Goal: Information Seeking & Learning: Learn about a topic

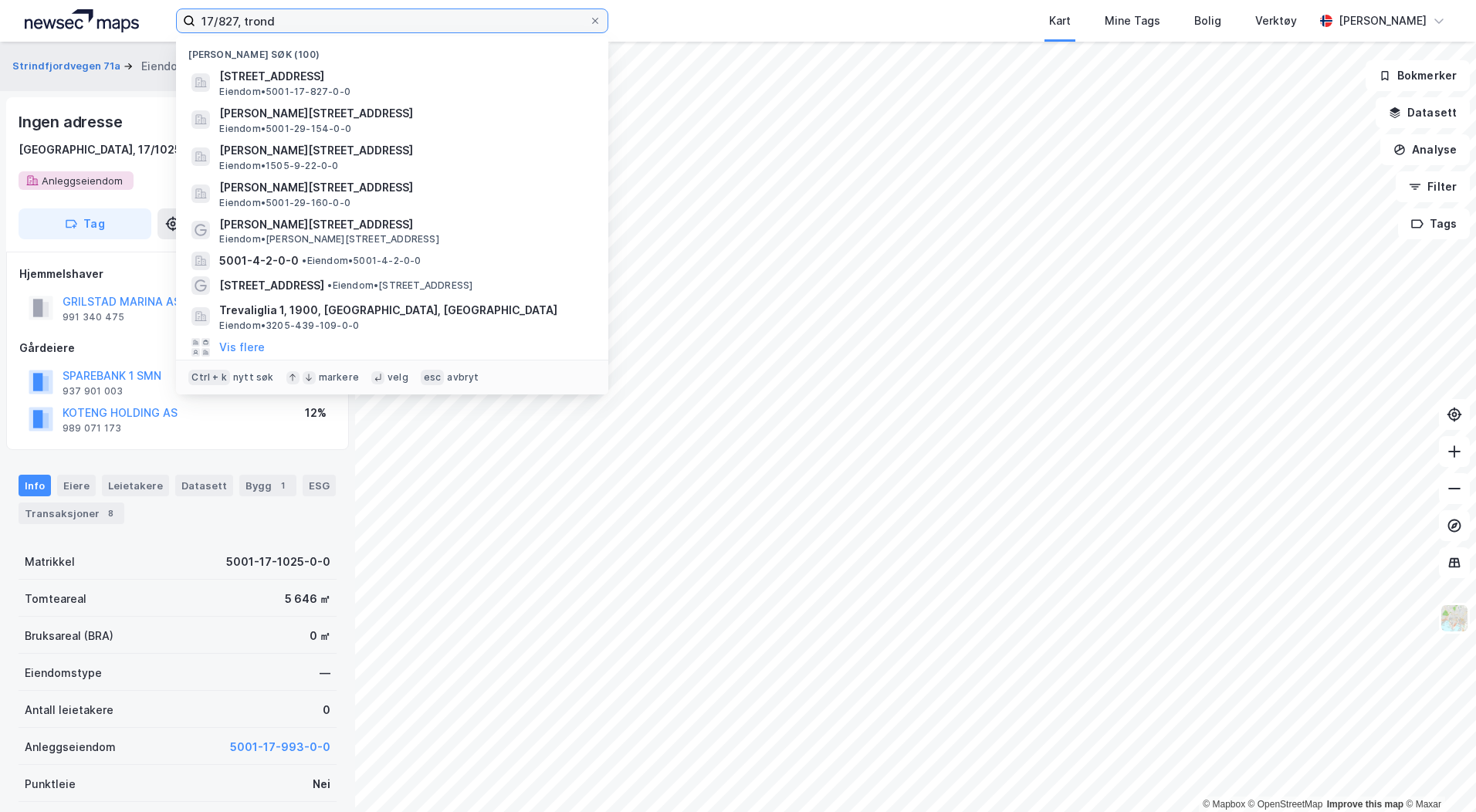
drag, startPoint x: 0, startPoint y: 0, endPoint x: 189, endPoint y: 25, distance: 190.6
click at [189, 25] on label "17/827, trond" at bounding box center [393, 21] width 433 height 25
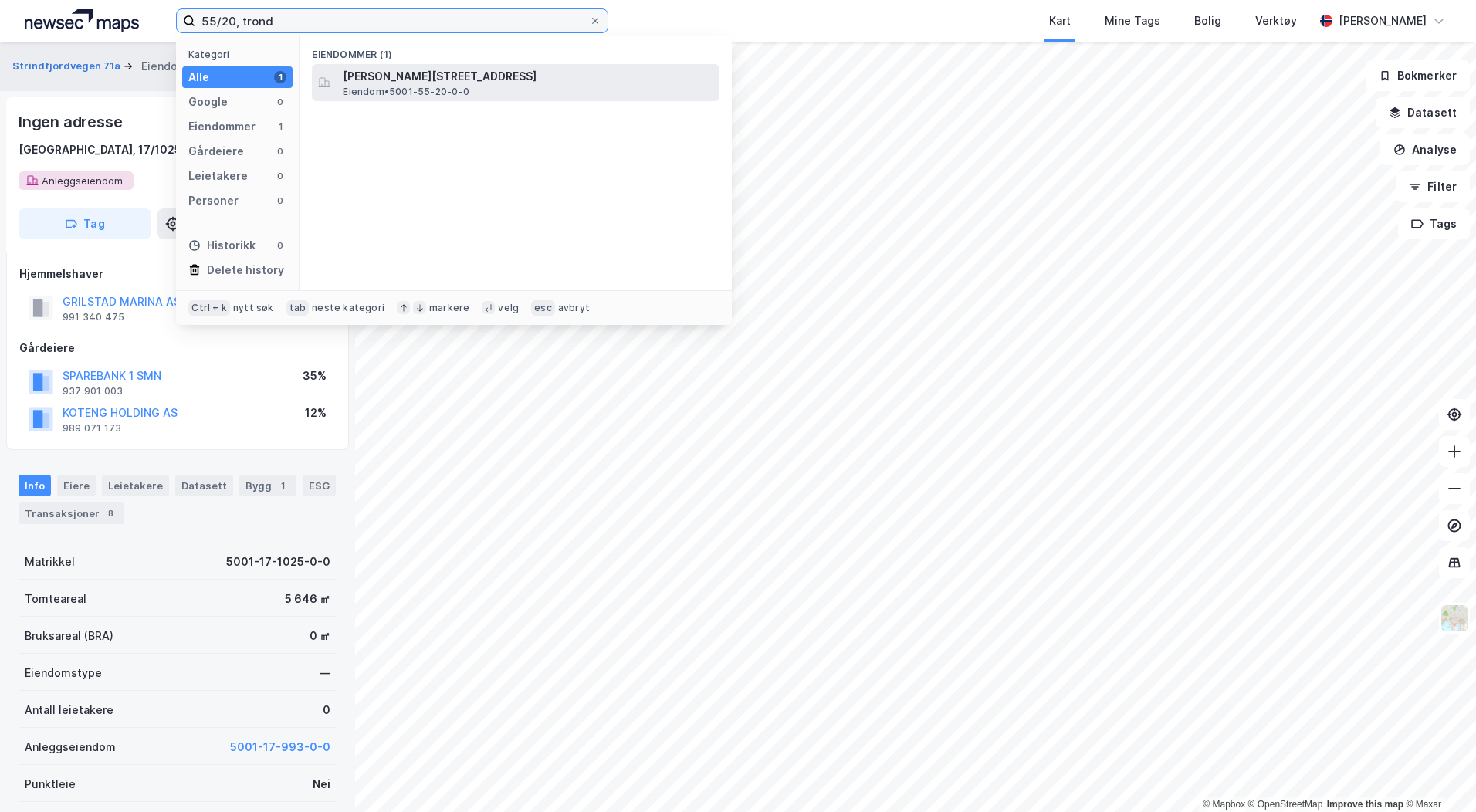
type input "55/20, trond"
click at [395, 89] on span "Eiendom • 5001-55-20-0-0" at bounding box center [406, 91] width 126 height 12
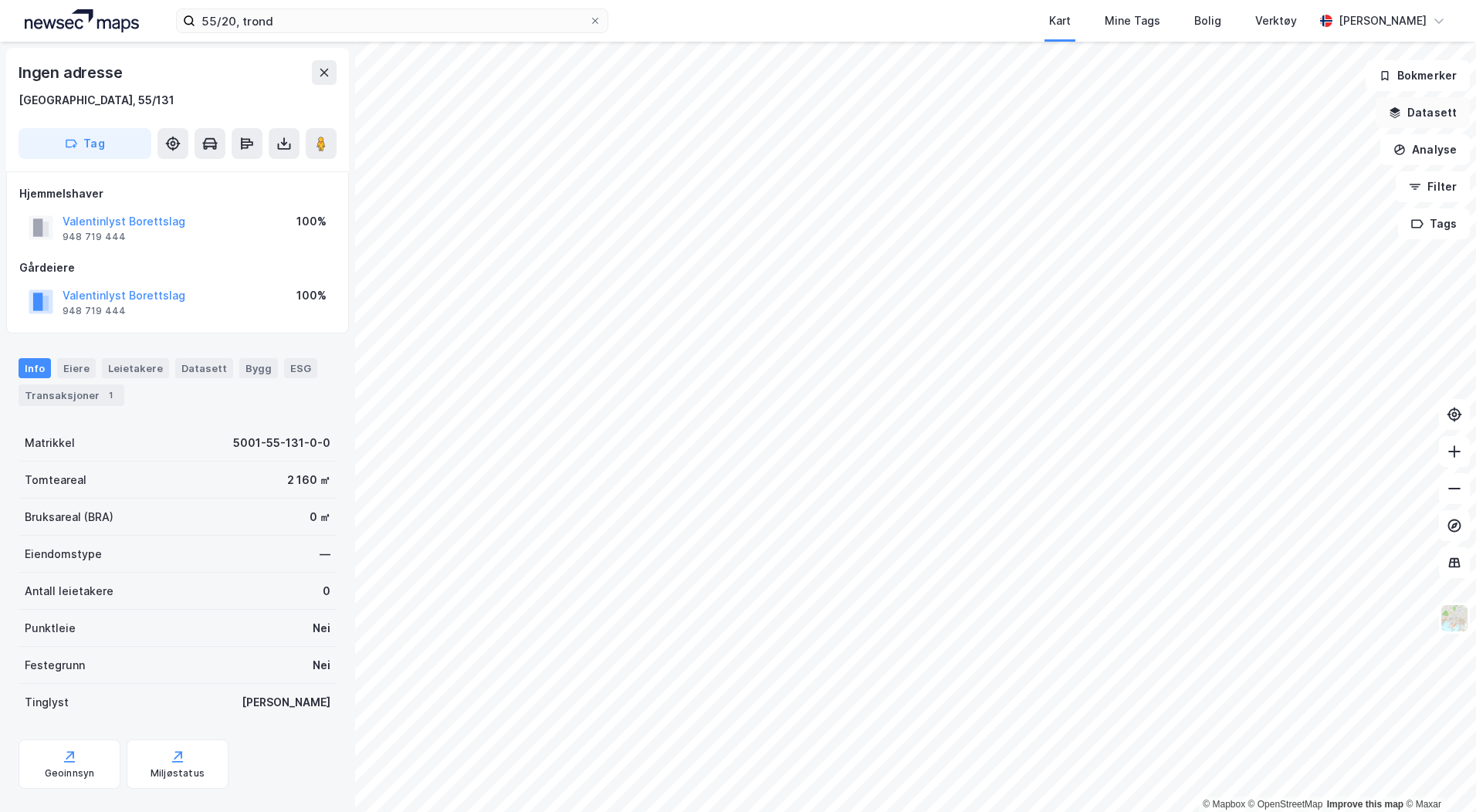
click at [1414, 115] on button "Datasett" at bounding box center [1423, 112] width 94 height 30
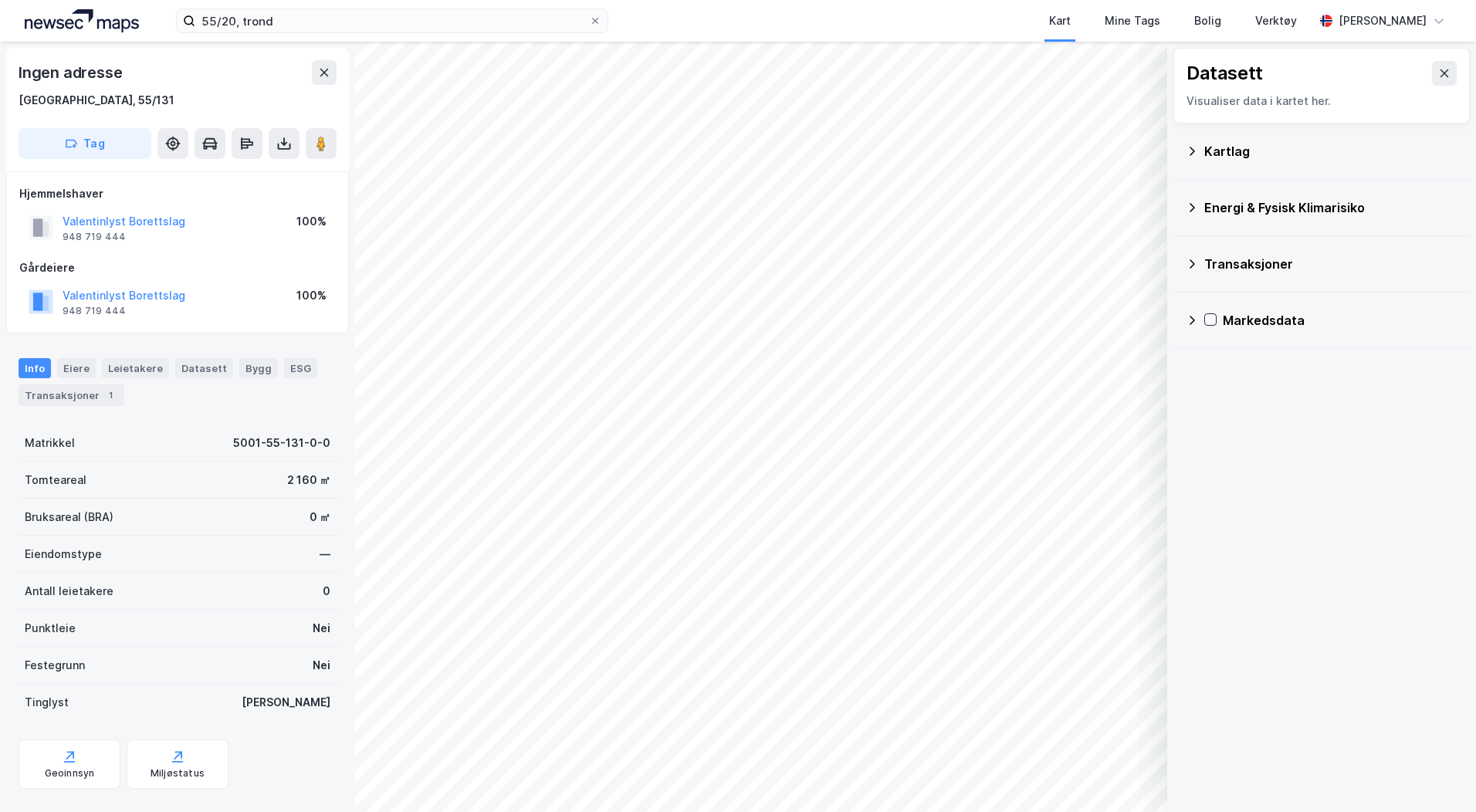
click at [1240, 150] on div "Kartlag" at bounding box center [1331, 151] width 254 height 18
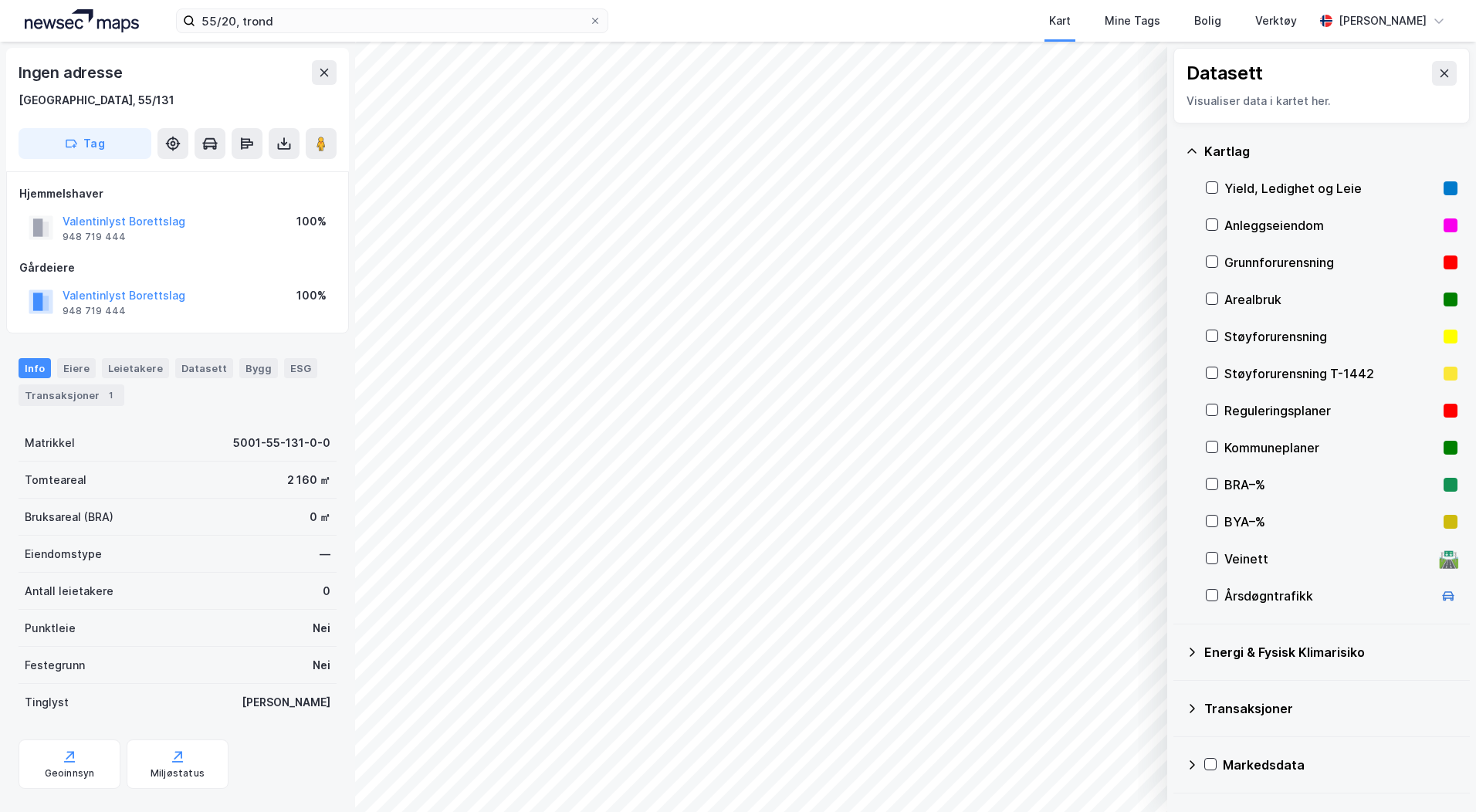
click at [1253, 413] on div "Reguleringsplaner" at bounding box center [1331, 410] width 214 height 18
